Goal: Navigation & Orientation: Find specific page/section

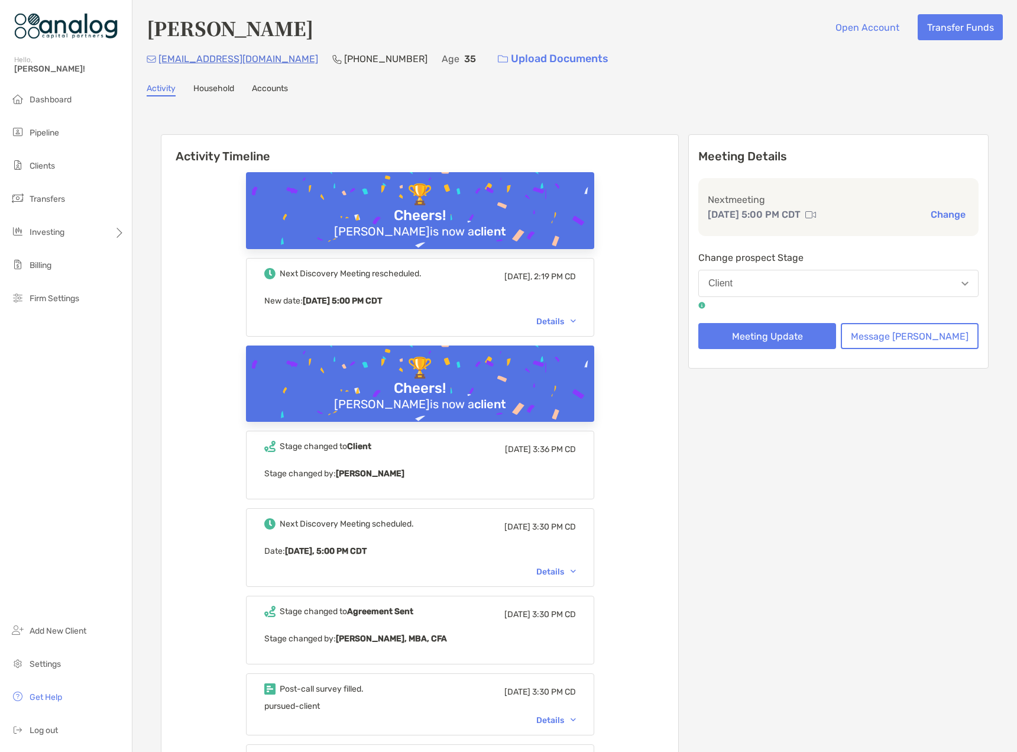
scroll to position [1301, 0]
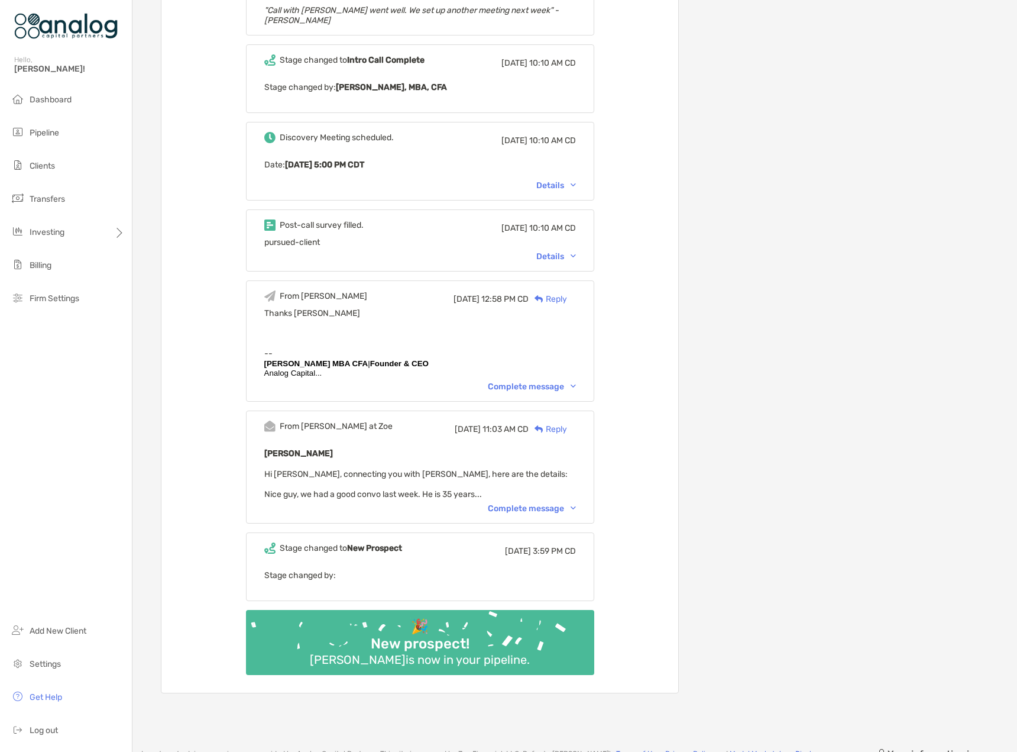
click at [50, 33] on img at bounding box center [66, 26] width 104 height 43
click at [48, 98] on span "Dashboard" at bounding box center [51, 100] width 42 height 10
